Goal: Task Accomplishment & Management: Use online tool/utility

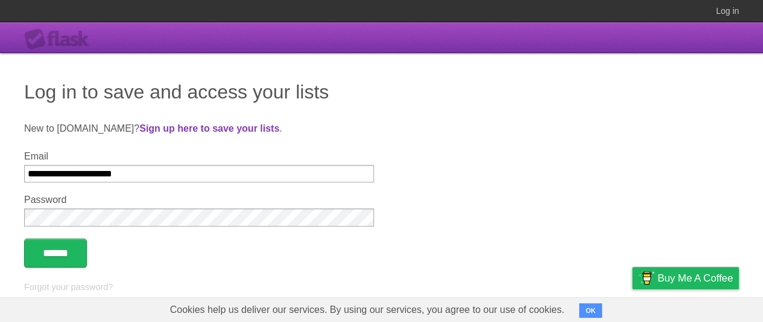
type input "**********"
click at [57, 253] on input "******" at bounding box center [55, 252] width 63 height 29
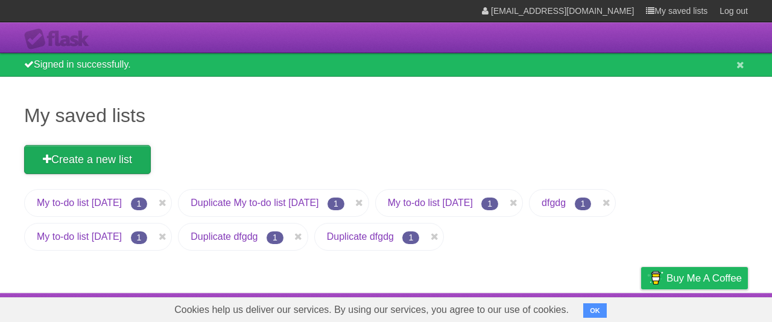
click at [89, 159] on link "Create a new list" at bounding box center [87, 159] width 127 height 29
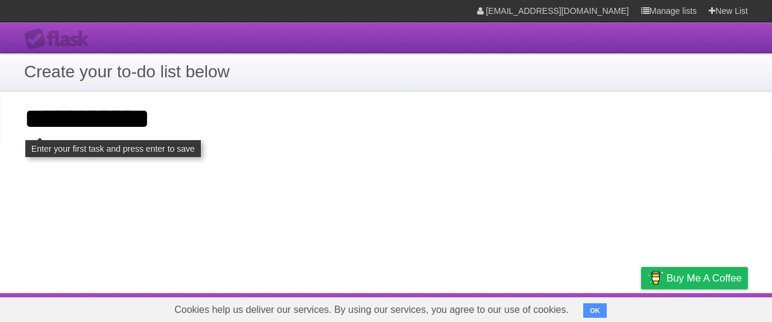
type input "**********"
